Goal: Task Accomplishment & Management: Use online tool/utility

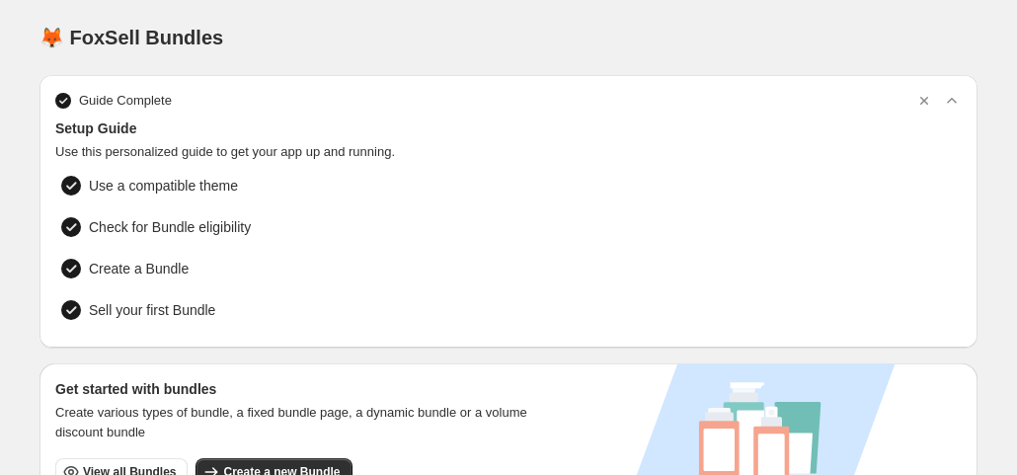
scroll to position [197, 0]
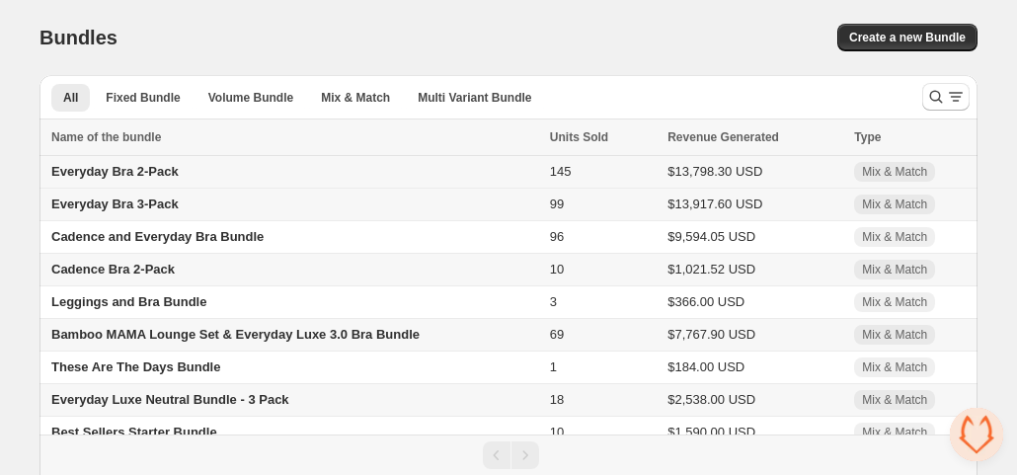
click at [140, 173] on span "Everyday Bra 2-Pack" at bounding box center [114, 171] width 127 height 15
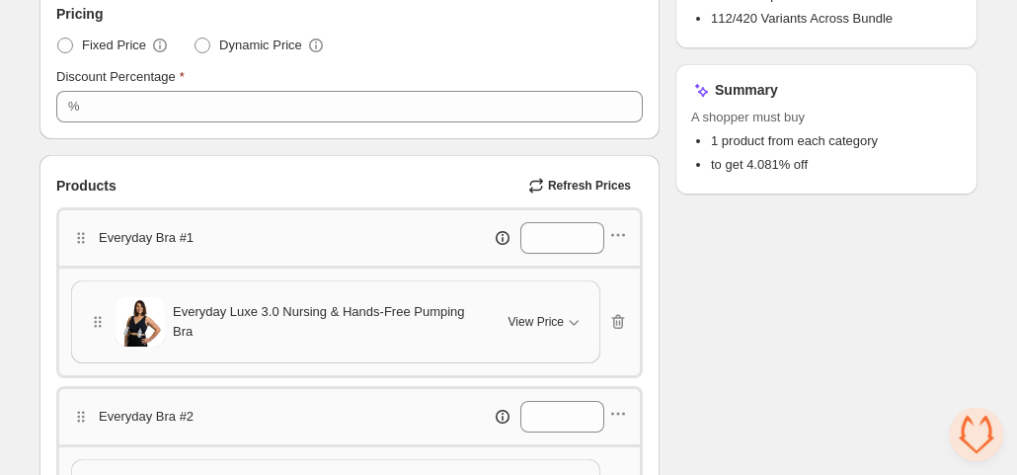
scroll to position [365, 0]
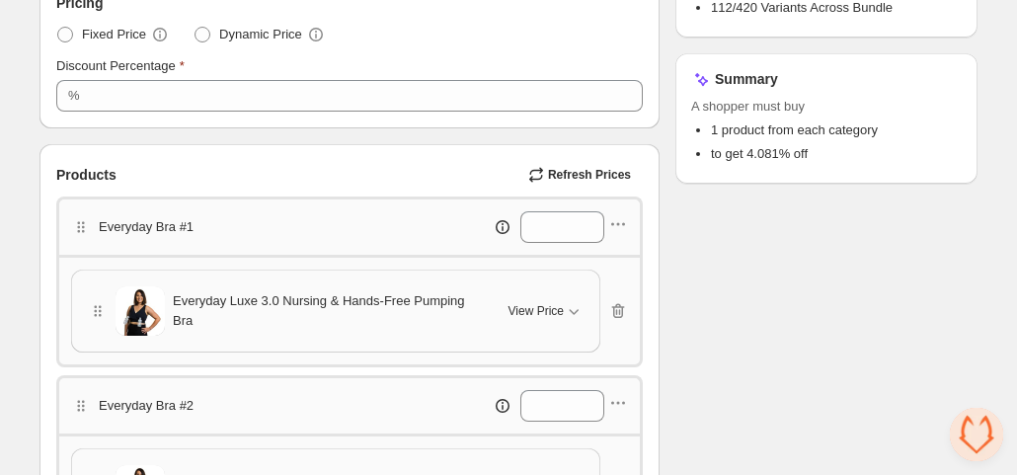
click at [969, 422] on span "Open chat" at bounding box center [976, 434] width 53 height 53
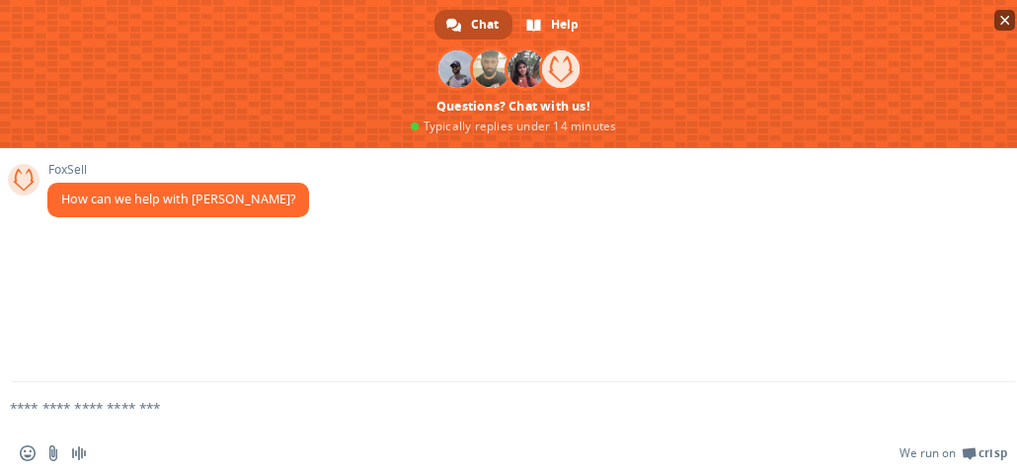
click at [1009, 21] on span "Close chat" at bounding box center [1005, 21] width 10 height 10
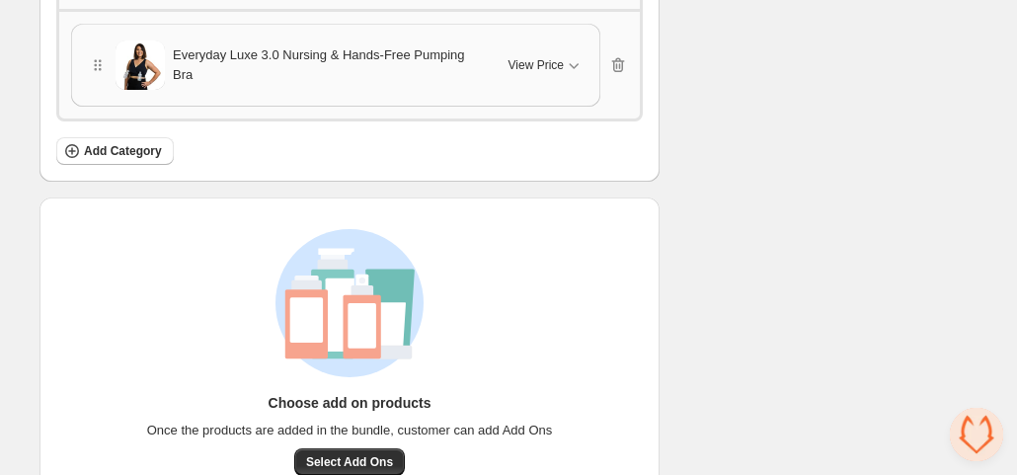
scroll to position [859, 0]
